Goal: Transaction & Acquisition: Purchase product/service

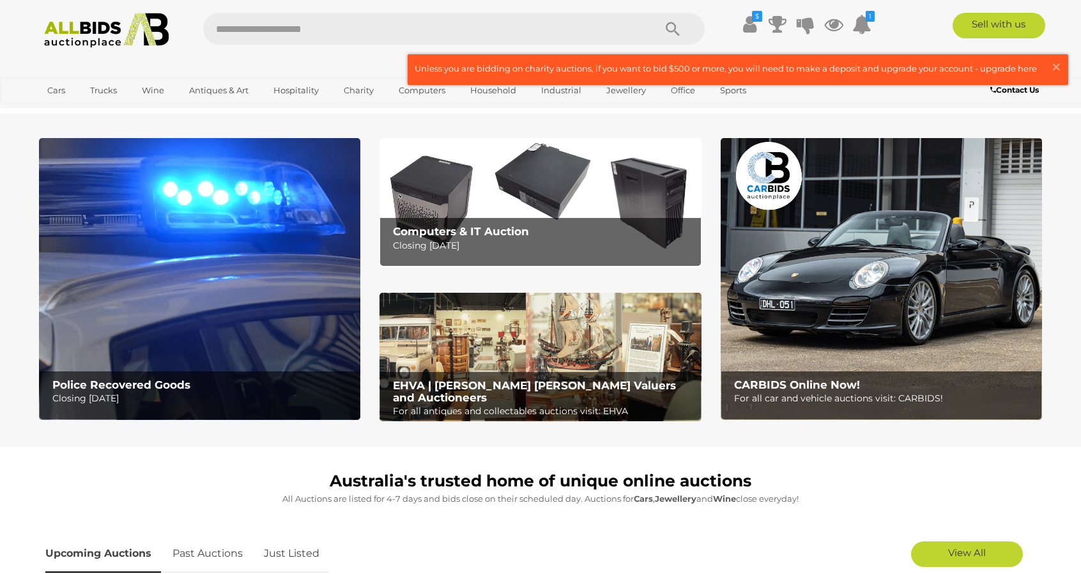
click at [260, 208] on img at bounding box center [199, 279] width 321 height 282
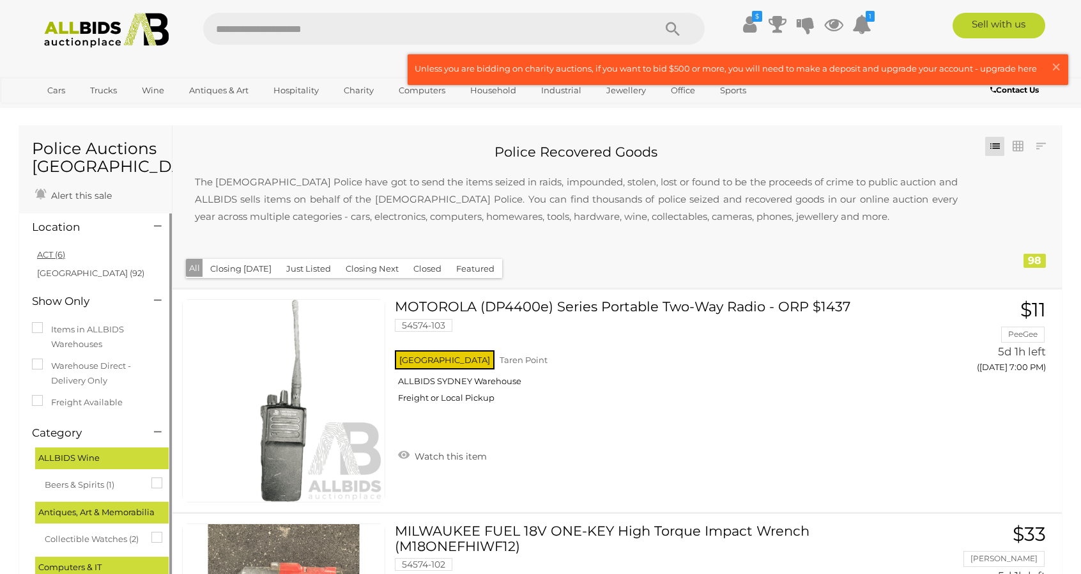
click at [52, 257] on link "ACT (6)" at bounding box center [51, 254] width 28 height 10
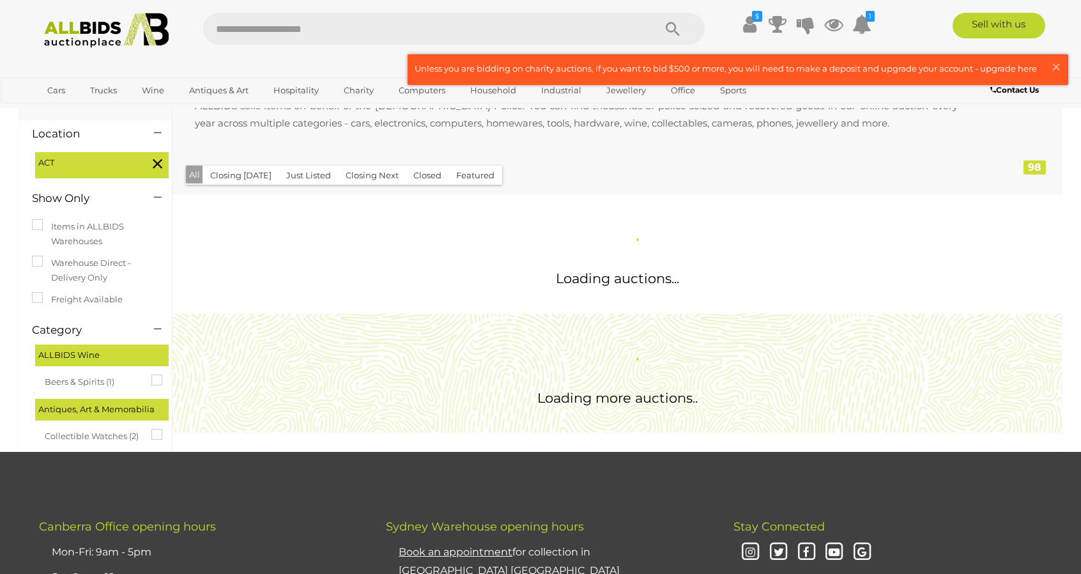
scroll to position [192, 0]
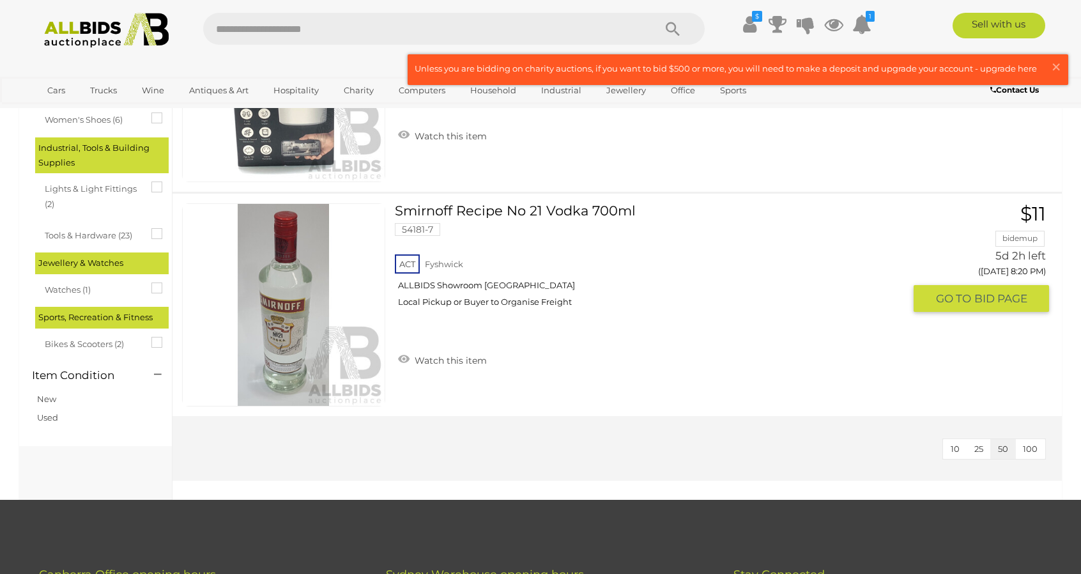
scroll to position [1086, 0]
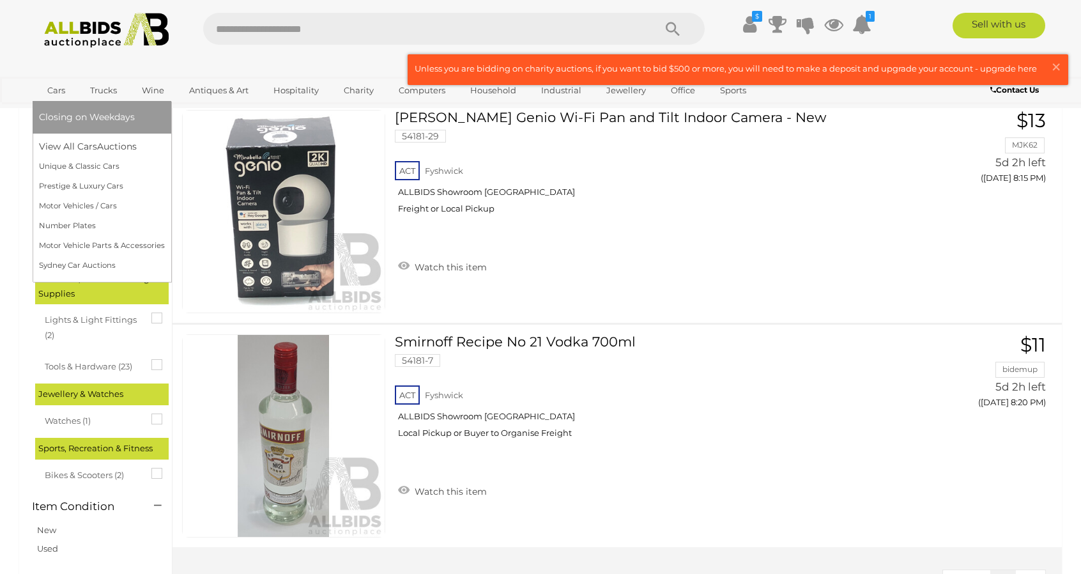
click at [61, 118] on span "Closing on Weekdays" at bounding box center [87, 117] width 96 height 12
